Goal: Task Accomplishment & Management: Manage account settings

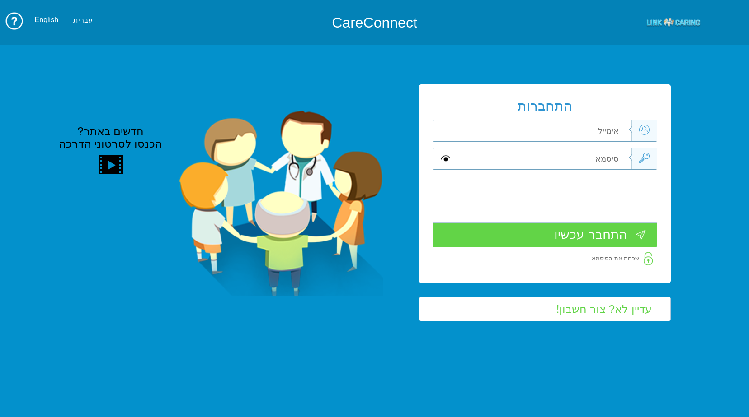
click at [609, 137] on input "text" at bounding box center [542, 131] width 177 height 21
type input "[PERSON_NAME][EMAIL_ADDRESS][DOMAIN_NAME]"
type input "Sh"
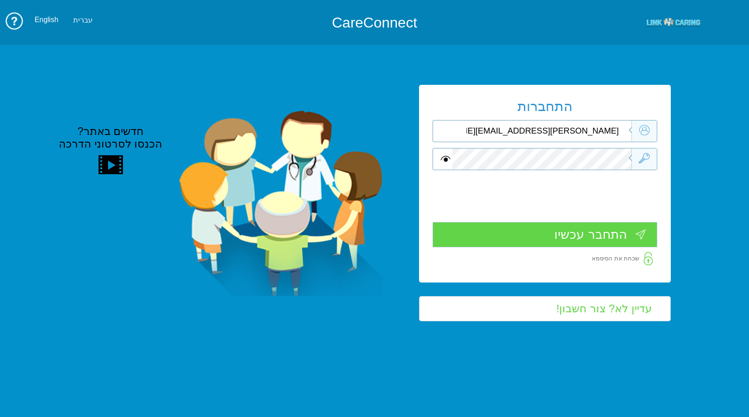
click at [623, 234] on input "התחבר עכשיו" at bounding box center [544, 234] width 225 height 25
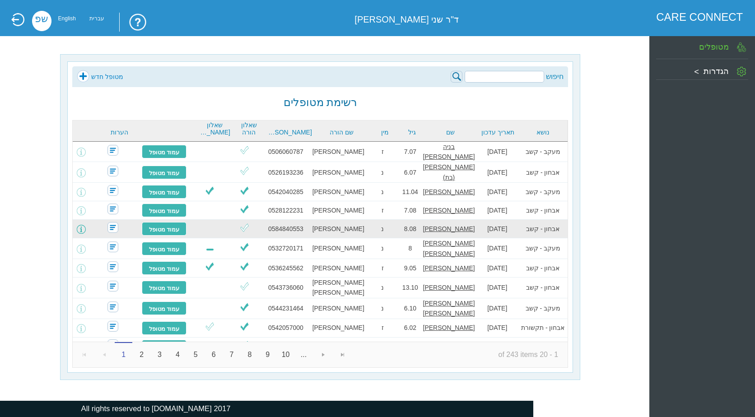
click at [86, 226] on span at bounding box center [81, 229] width 9 height 9
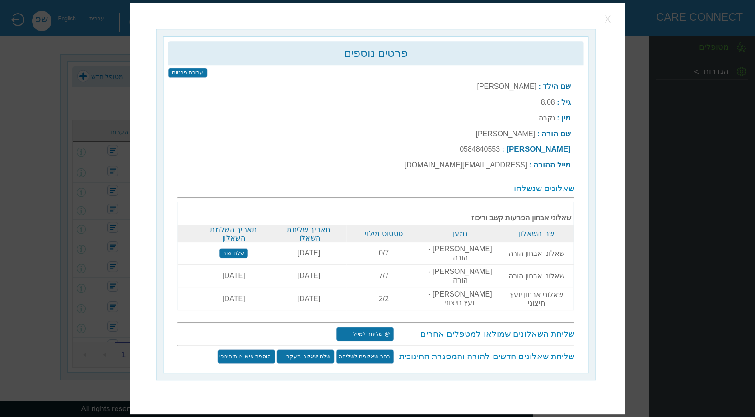
click at [609, 26] on button "button" at bounding box center [609, 19] width 14 height 14
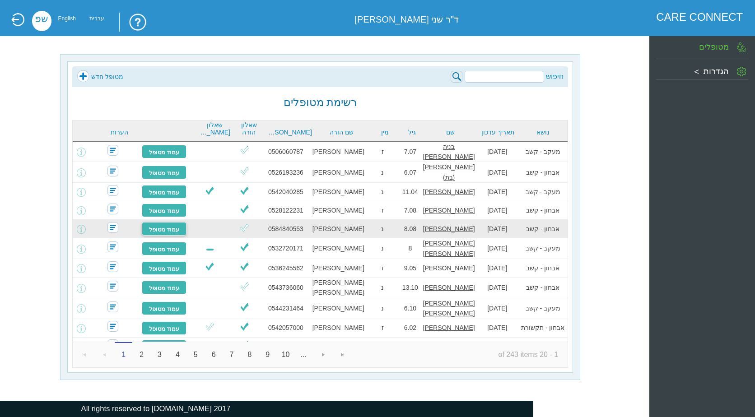
click at [181, 223] on link "עמוד מטופל" at bounding box center [164, 229] width 45 height 14
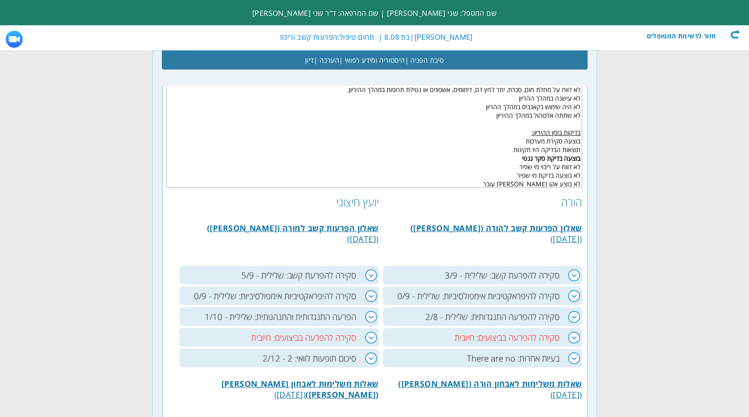
scroll to position [452, 0]
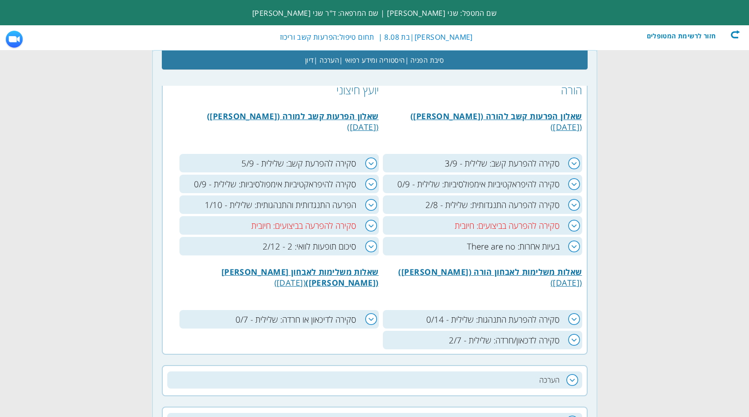
click at [363, 228] on h3 "סקירה להפרעה בביצועים: חיובית" at bounding box center [278, 225] width 199 height 19
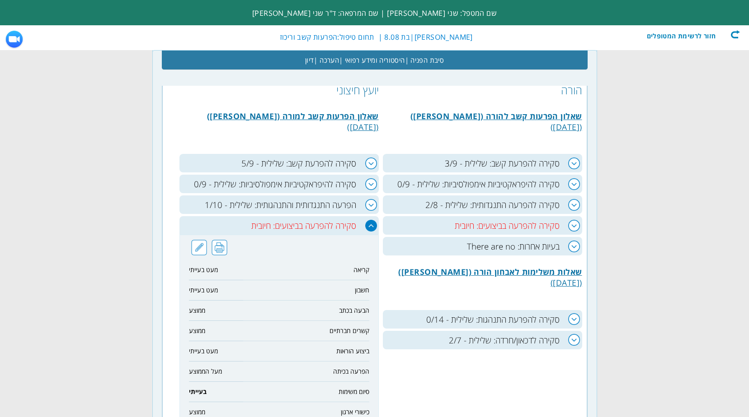
click at [509, 226] on h3 "סקירה להפרעה בביצועים: חיובית" at bounding box center [482, 225] width 199 height 19
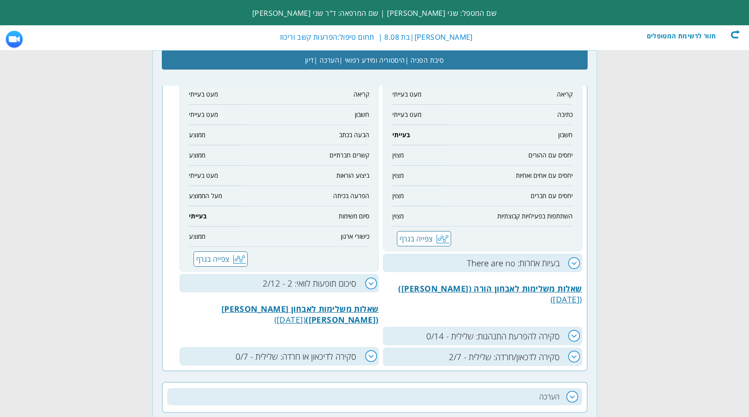
scroll to position [633, 0]
